Goal: Transaction & Acquisition: Purchase product/service

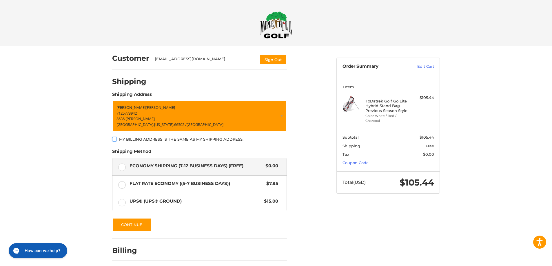
scroll to position [22, 0]
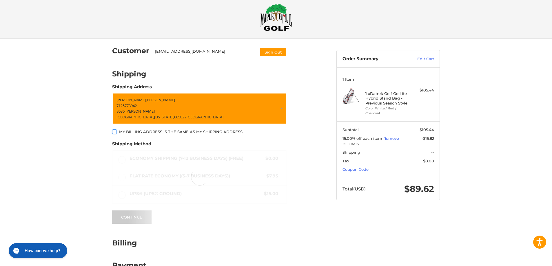
scroll to position [16, 0]
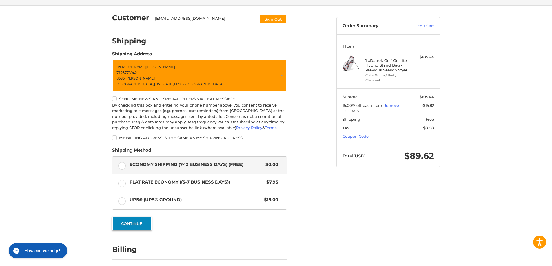
scroll to position [61, 0]
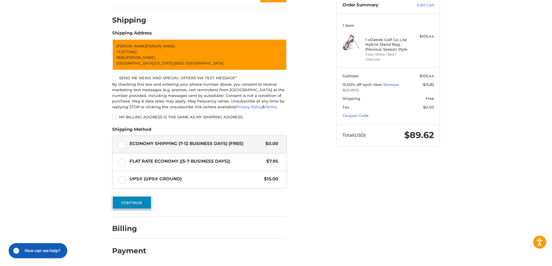
click at [135, 201] on button "Continue" at bounding box center [131, 202] width 39 height 13
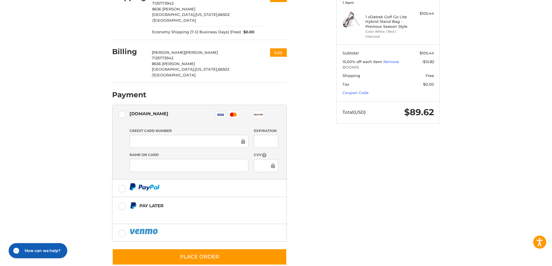
scroll to position [85, 0]
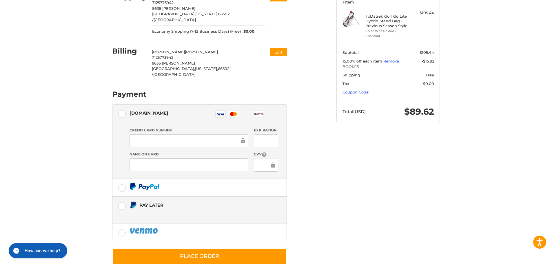
click at [121, 197] on label "Pay Later" at bounding box center [199, 210] width 174 height 27
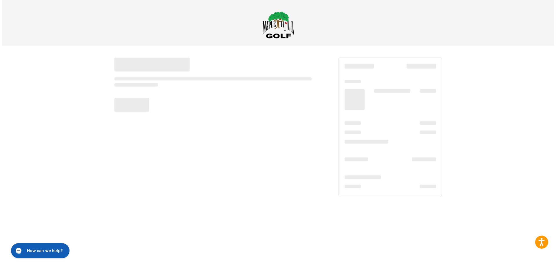
scroll to position [0, 0]
